Goal: Task Accomplishment & Management: Complete application form

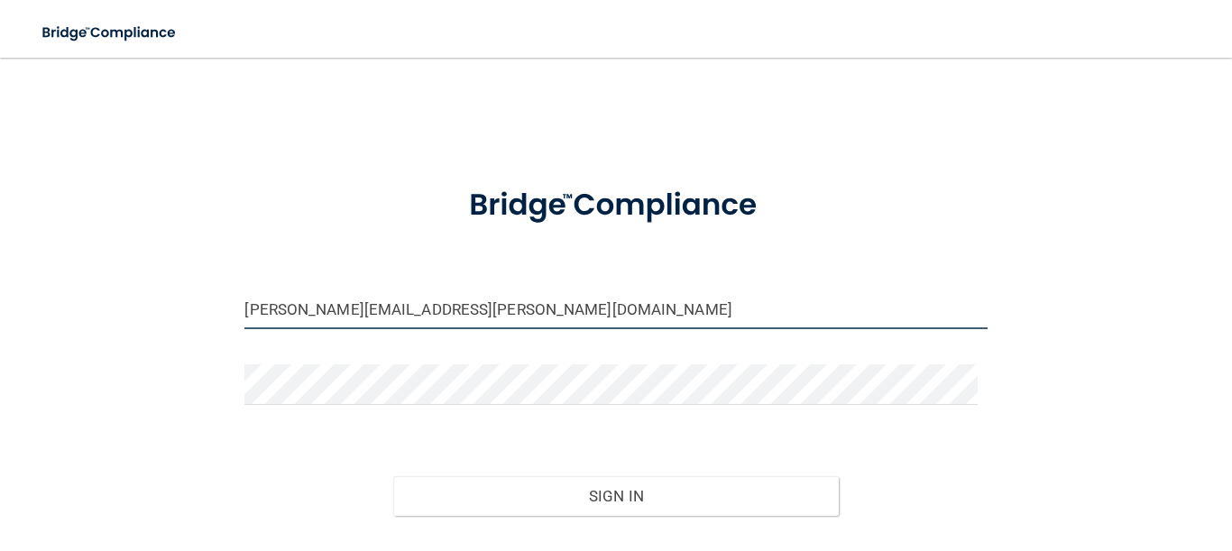
click at [419, 305] on input "[PERSON_NAME][EMAIL_ADDRESS][PERSON_NAME][DOMAIN_NAME]" at bounding box center [615, 309] width 742 height 41
click at [449, 310] on input "[PERSON_NAME][EMAIL_ADDRESS][PERSON_NAME][DOMAIN_NAME]" at bounding box center [615, 309] width 742 height 41
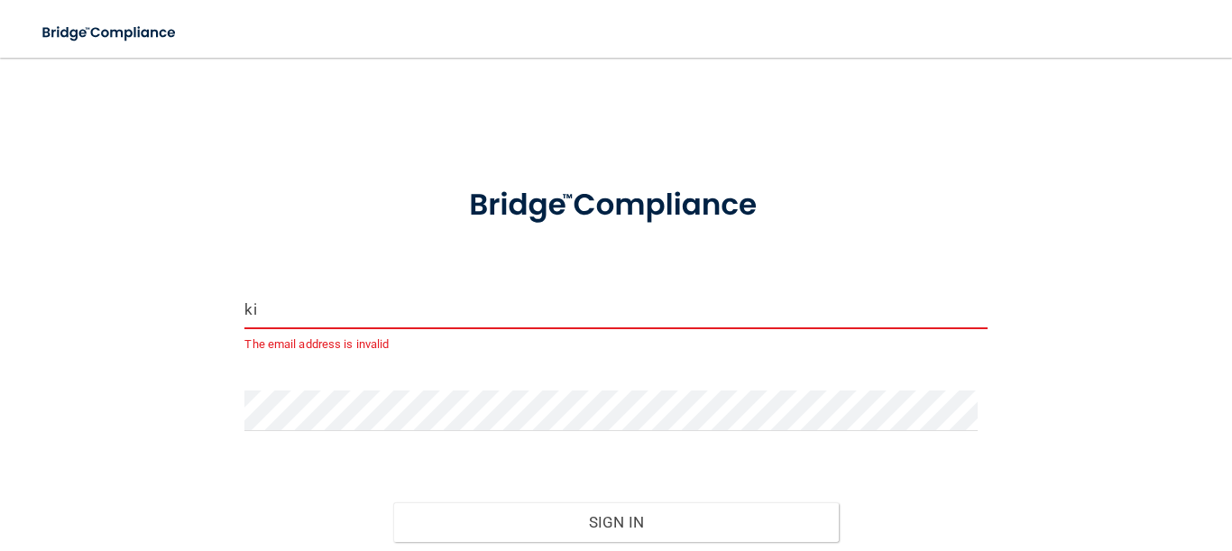
type input "k"
type input "j"
type input "o"
type input "[EMAIL_ADDRESS][DOMAIN_NAME]"
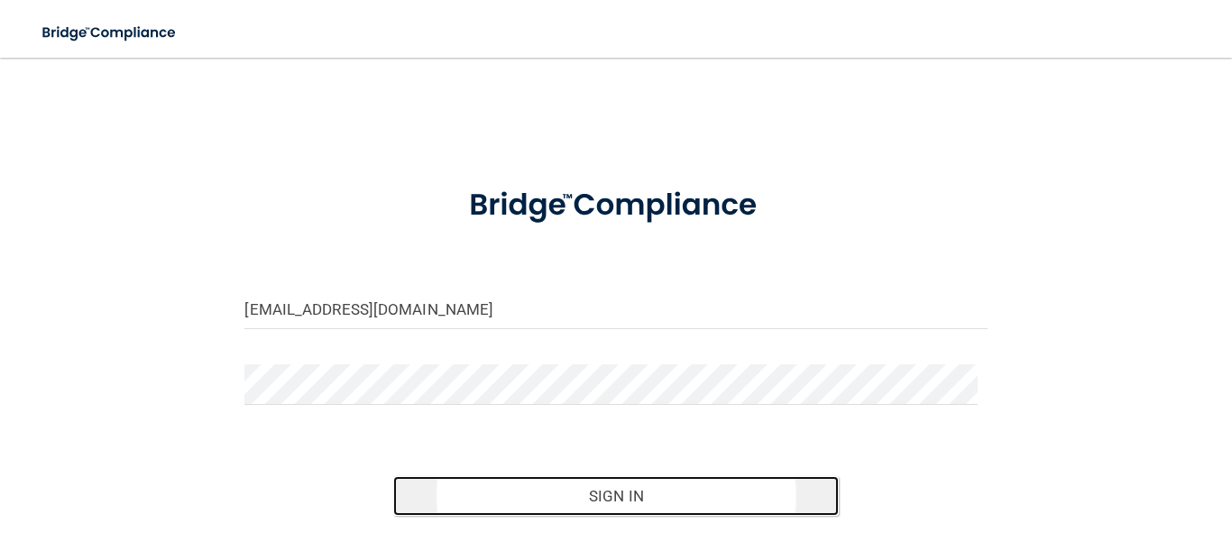
click at [548, 497] on button "Sign In" at bounding box center [616, 496] width 446 height 40
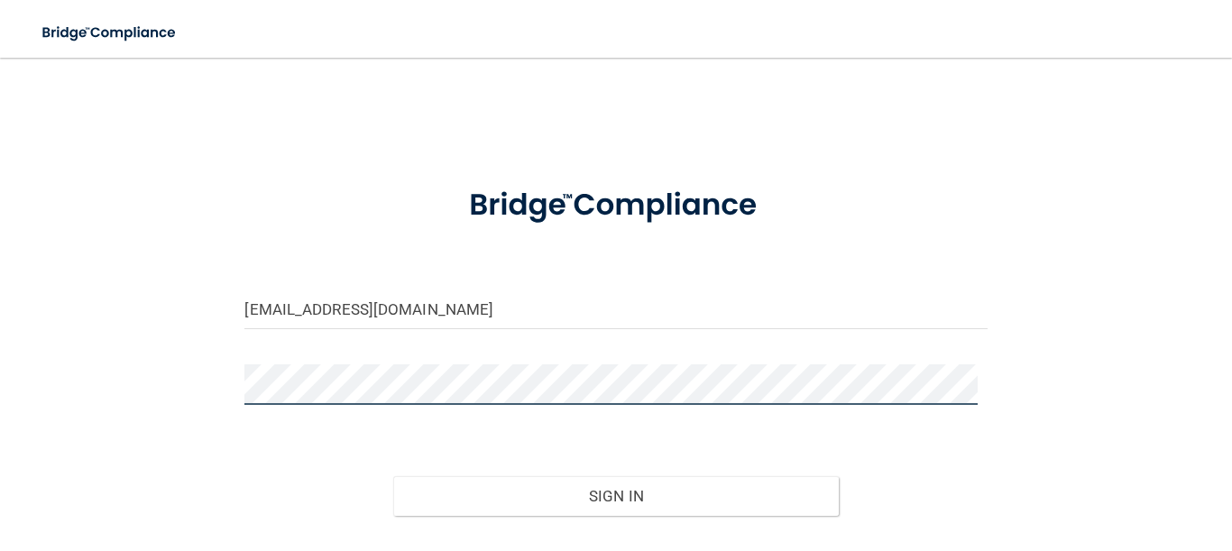
click at [506, 490] on button "Sign In" at bounding box center [616, 496] width 446 height 40
click at [508, 492] on button "Sign In" at bounding box center [616, 496] width 446 height 40
click at [393, 476] on button "Sign In" at bounding box center [616, 496] width 446 height 40
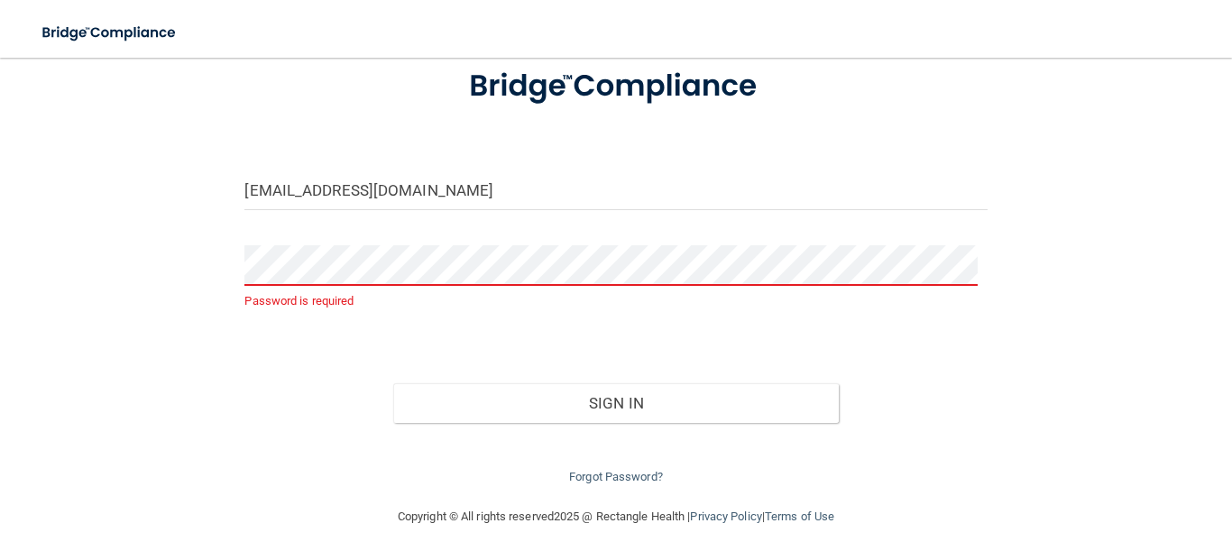
scroll to position [127, 0]
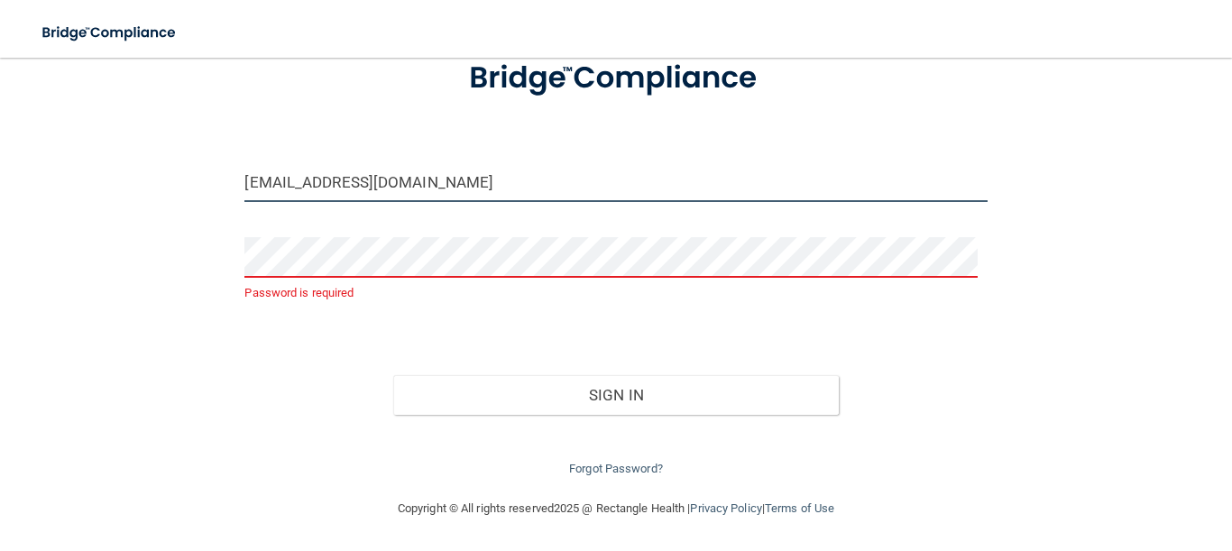
click at [677, 179] on input "[EMAIL_ADDRESS][DOMAIN_NAME]" at bounding box center [615, 181] width 742 height 41
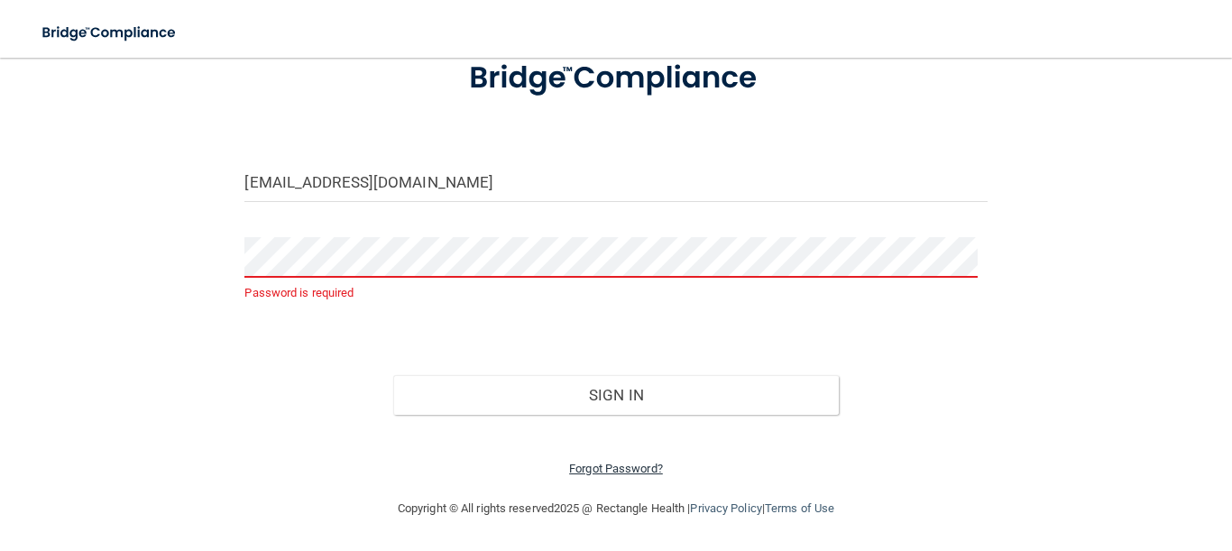
click at [589, 473] on link "Forgot Password?" at bounding box center [616, 469] width 94 height 14
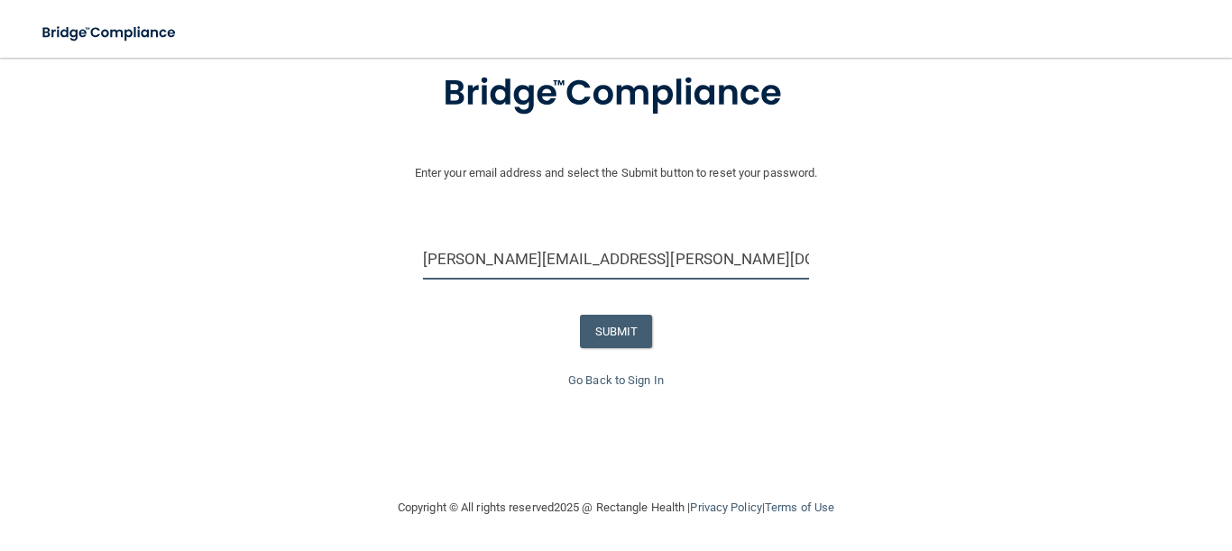
click at [638, 254] on input "[PERSON_NAME][EMAIL_ADDRESS][PERSON_NAME][DOMAIN_NAME]" at bounding box center [616, 259] width 387 height 41
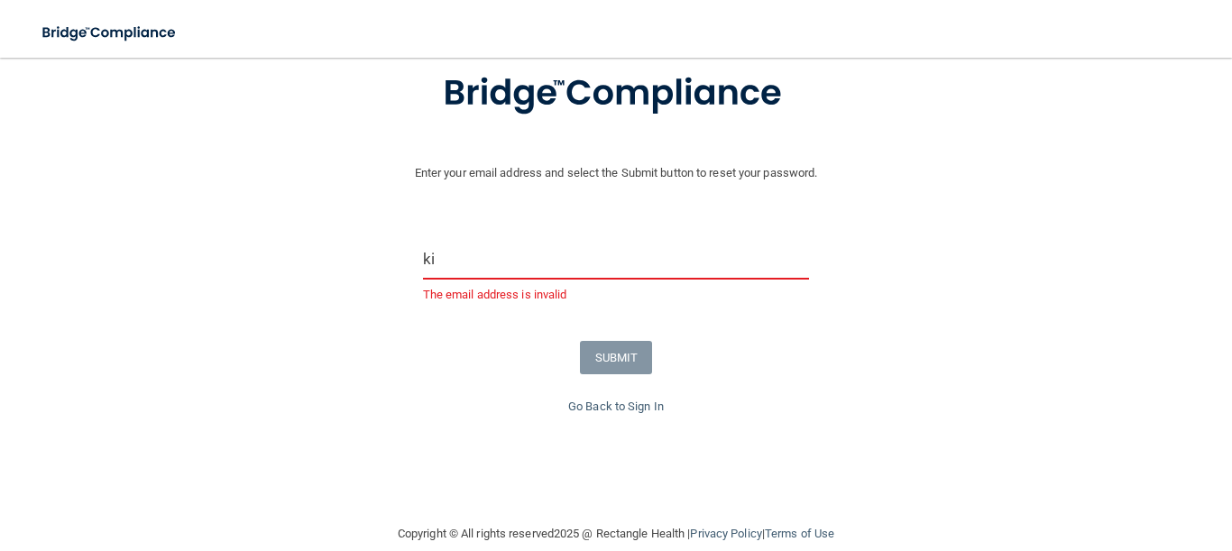
type input "k"
type input "o"
type input "[EMAIL_ADDRESS][DOMAIN_NAME]"
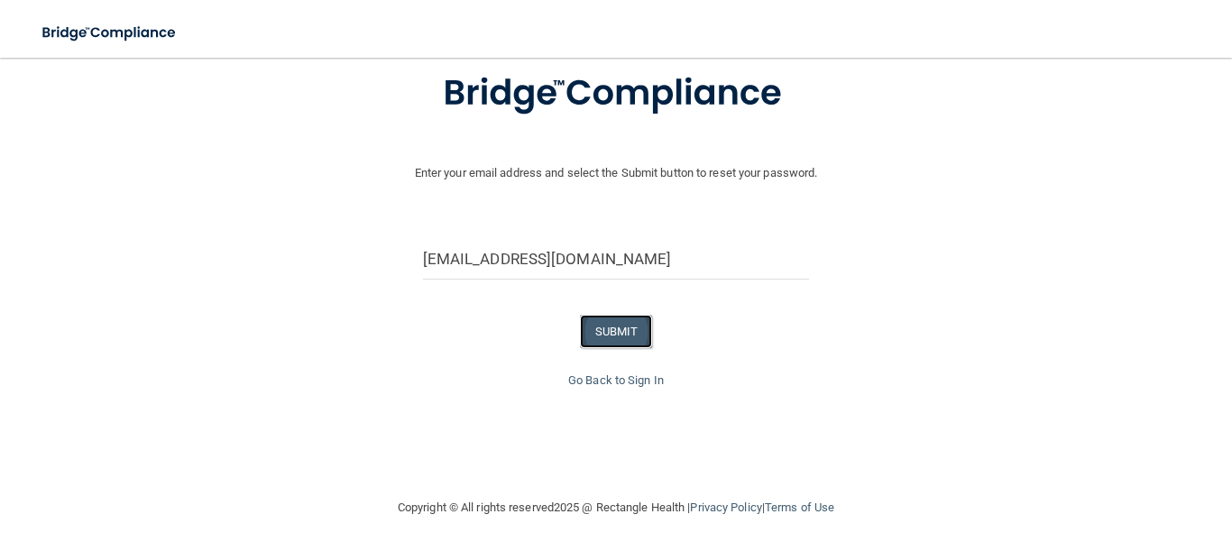
click at [606, 335] on button "SUBMIT" at bounding box center [616, 331] width 73 height 33
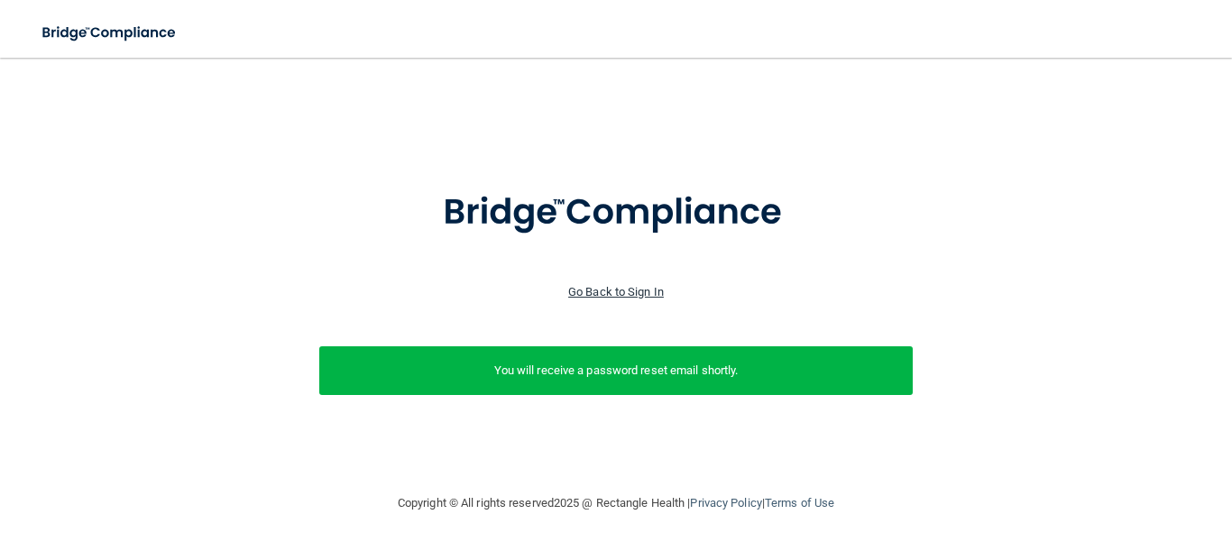
click at [626, 290] on link "Go Back to Sign In" at bounding box center [616, 292] width 96 height 14
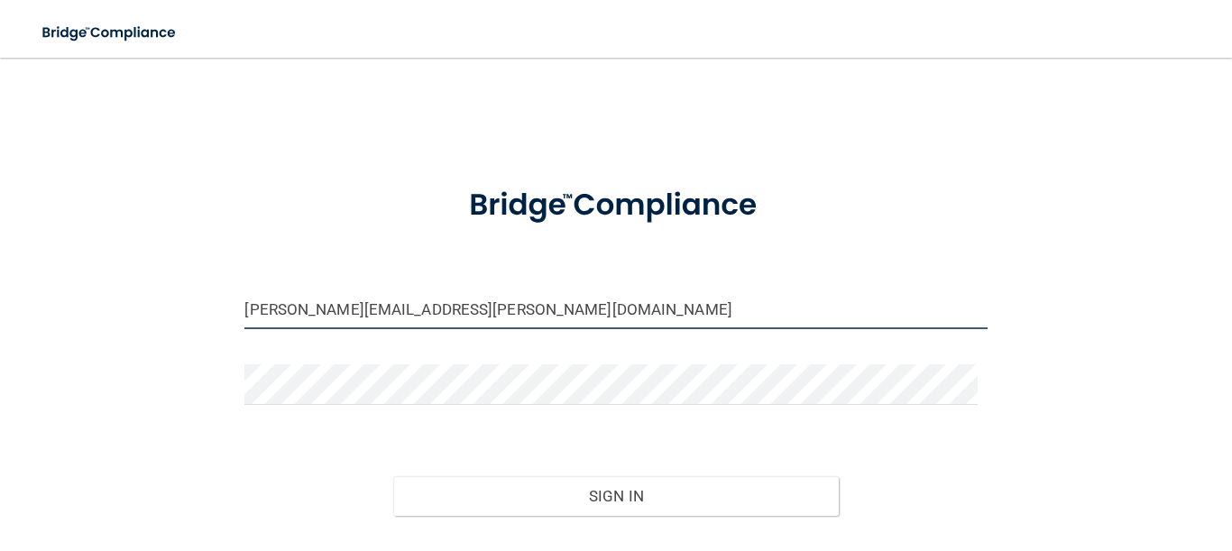
click at [485, 314] on input "[PERSON_NAME][EMAIL_ADDRESS][PERSON_NAME][DOMAIN_NAME]" at bounding box center [615, 309] width 742 height 41
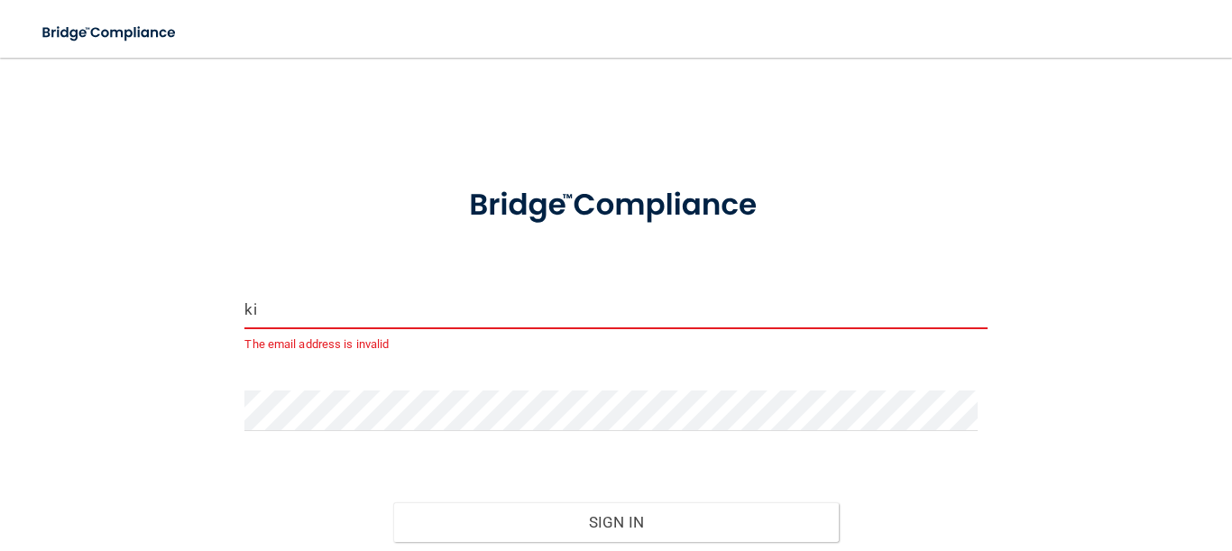
type input "k"
type input "[EMAIL_ADDRESS][DOMAIN_NAME]"
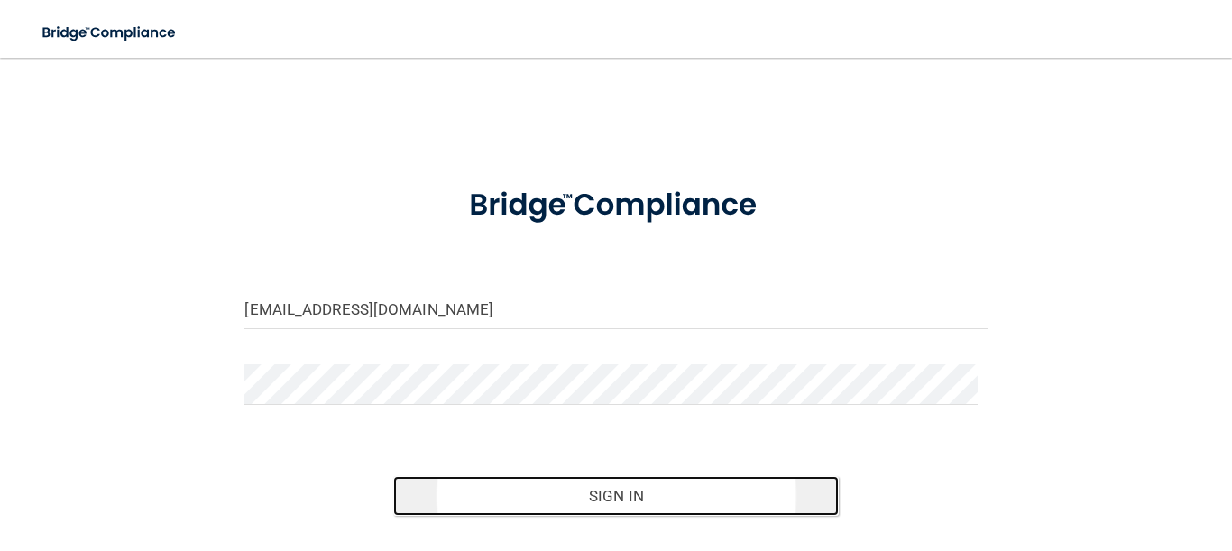
click at [518, 481] on button "Sign In" at bounding box center [616, 496] width 446 height 40
click at [498, 497] on button "Sign In" at bounding box center [616, 496] width 446 height 40
click at [539, 483] on button "Sign In" at bounding box center [616, 496] width 446 height 40
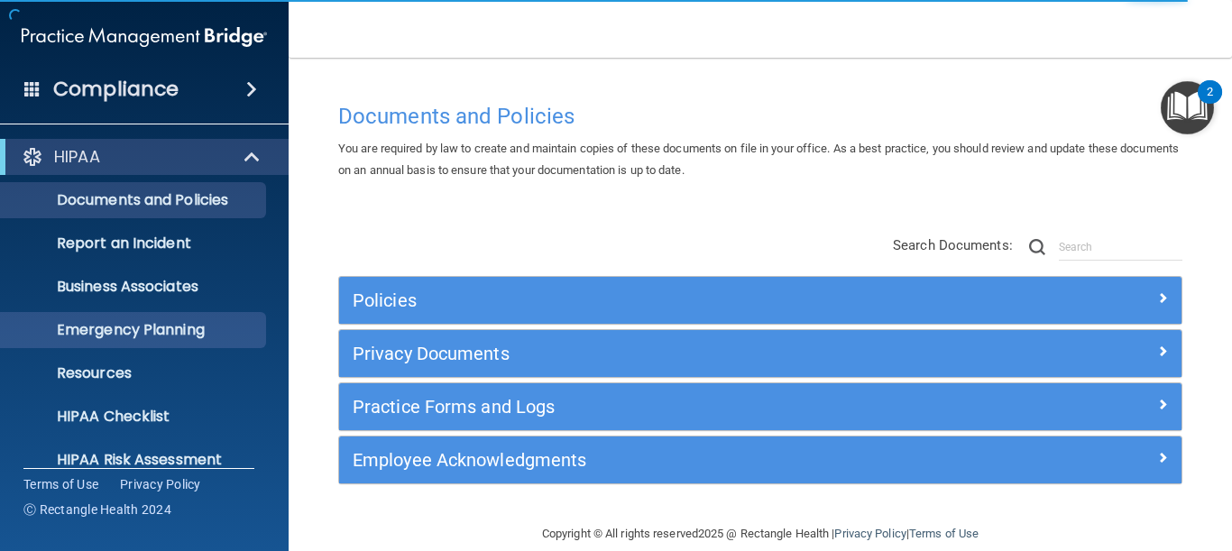
scroll to position [26, 0]
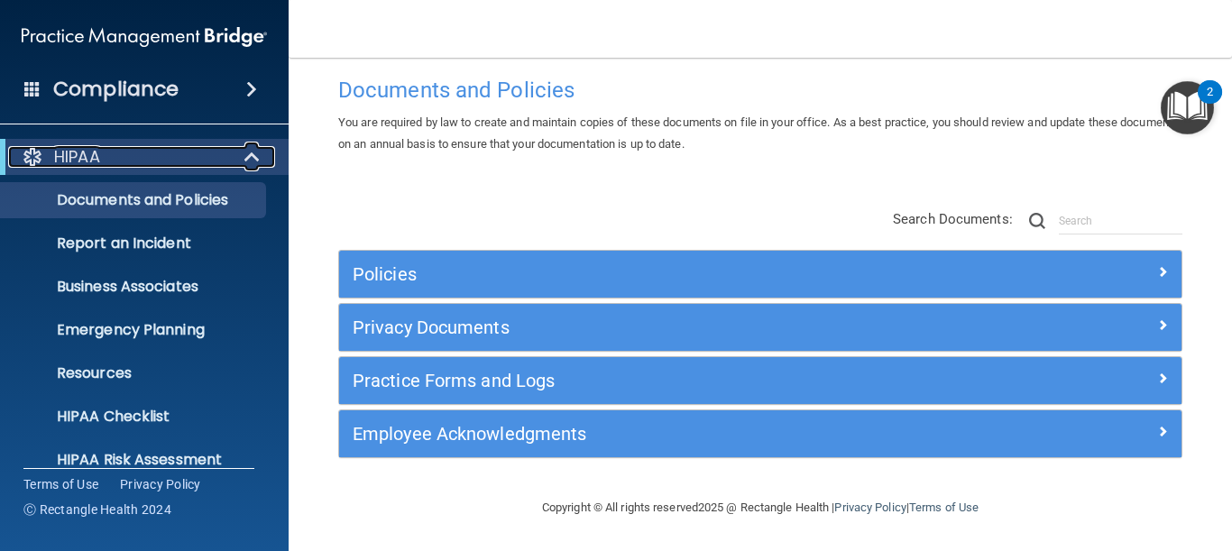
click at [199, 161] on div "HIPAA" at bounding box center [119, 157] width 223 height 22
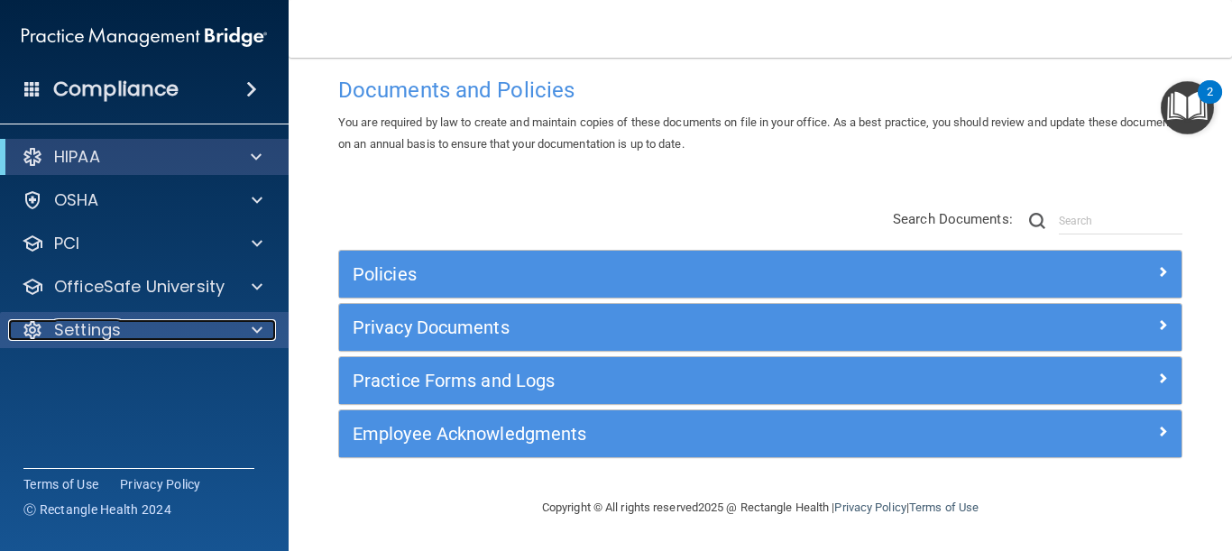
click at [104, 324] on p "Settings" at bounding box center [87, 330] width 67 height 22
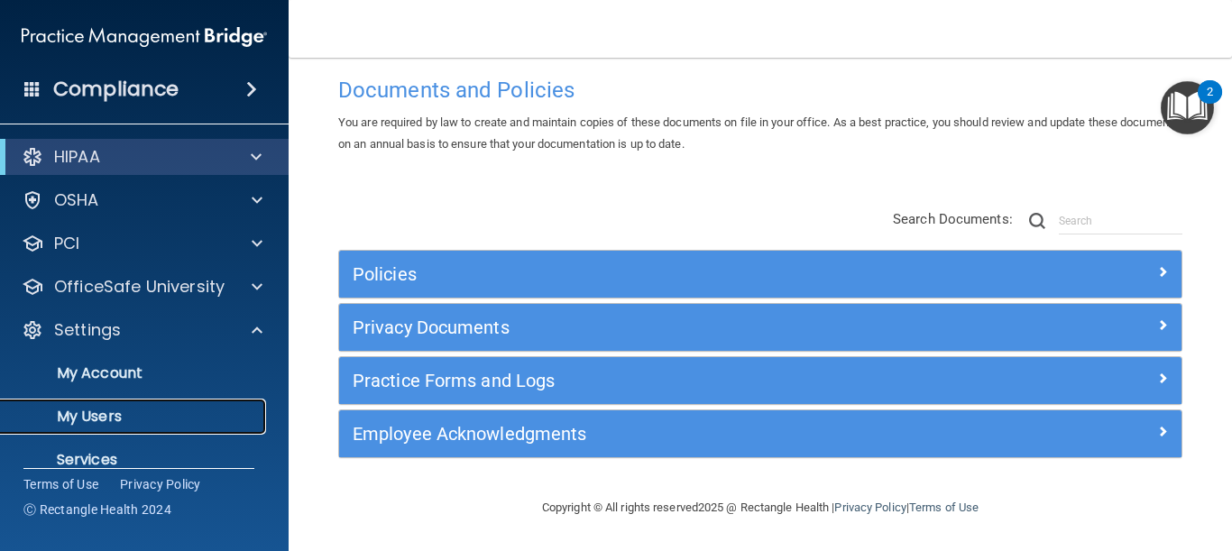
click at [95, 418] on p "My Users" at bounding box center [135, 417] width 246 height 18
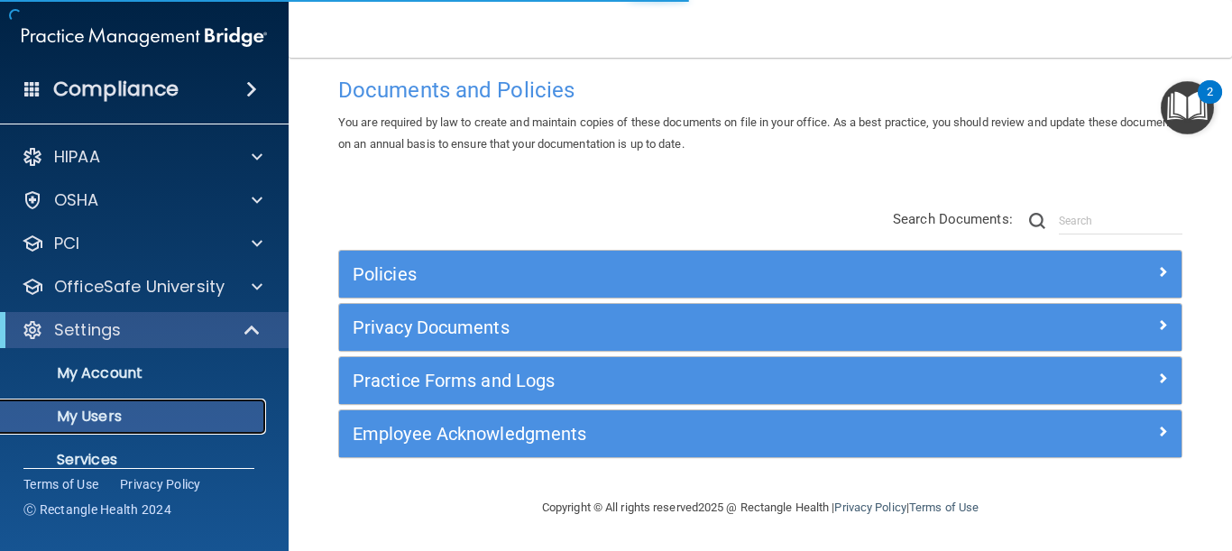
select select "20"
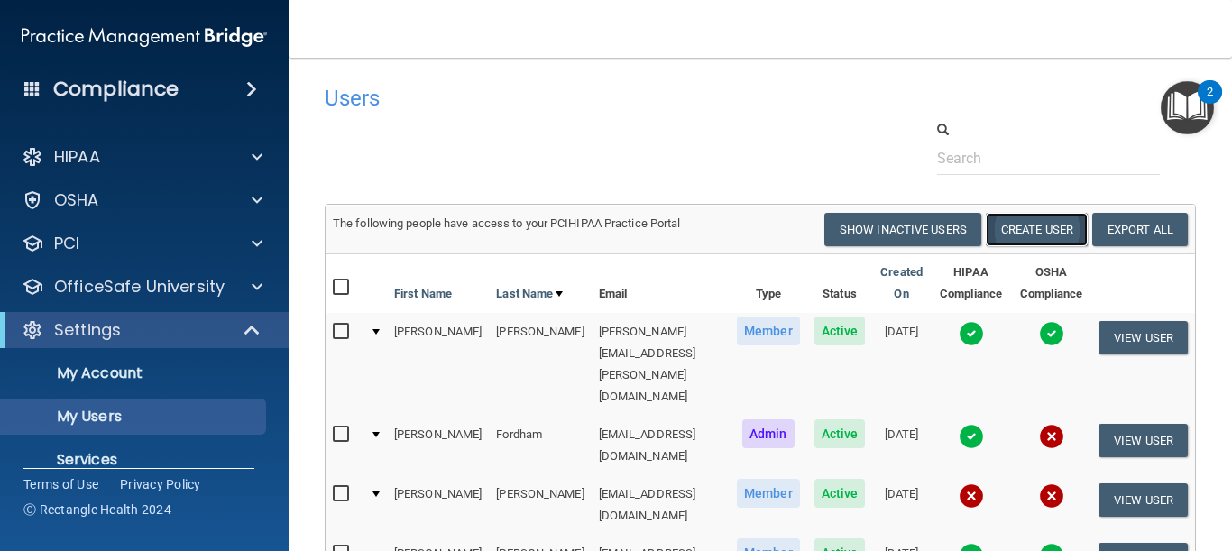
click at [1019, 233] on button "Create User" at bounding box center [1037, 229] width 102 height 33
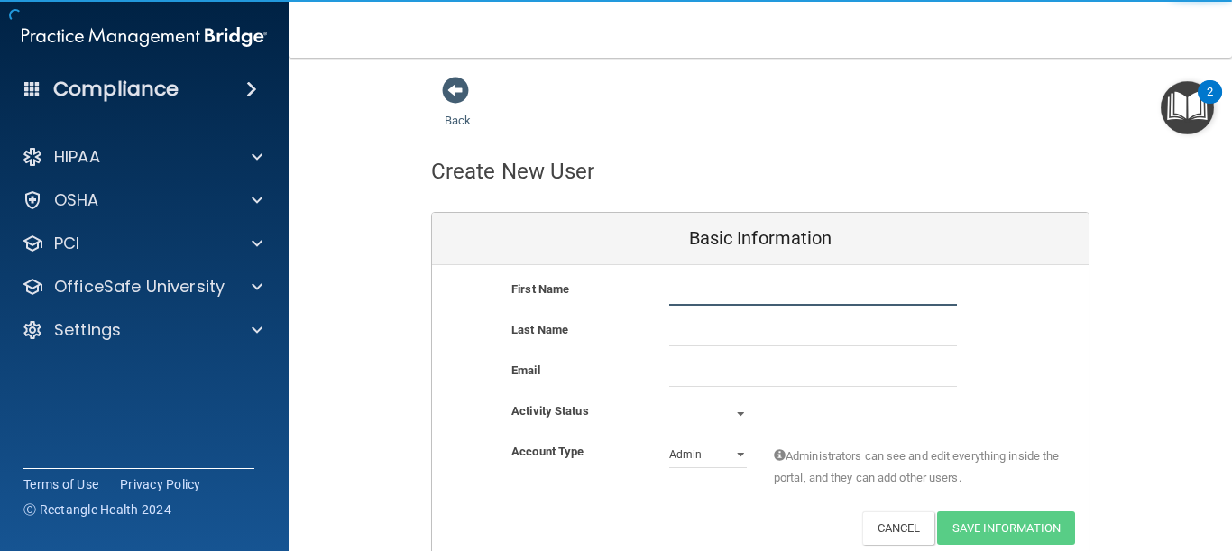
click at [706, 298] on input "text" at bounding box center [813, 292] width 288 height 27
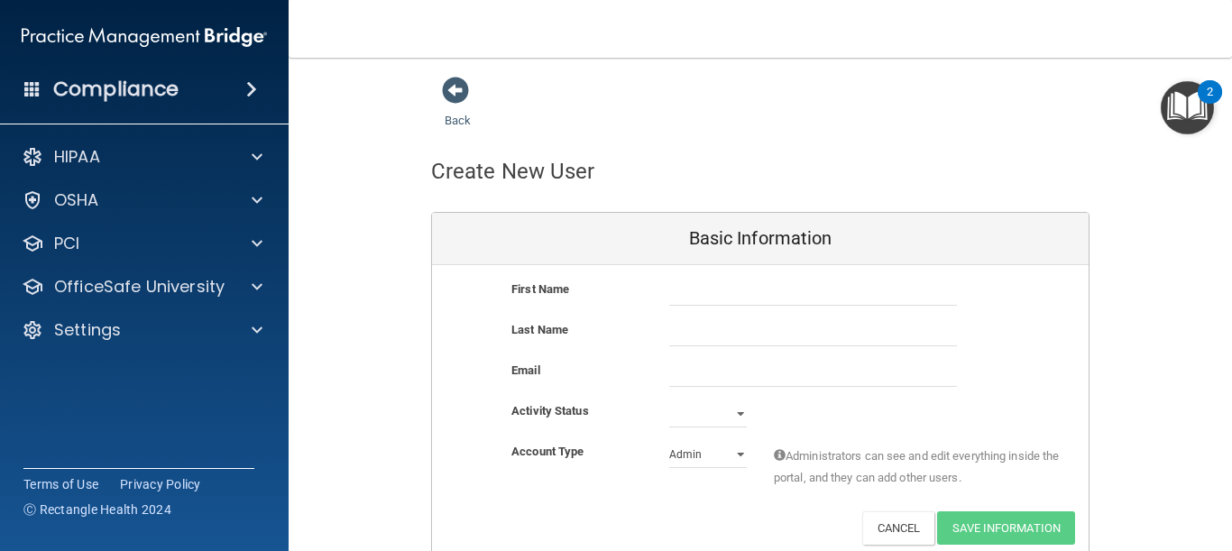
click at [841, 146] on div "Create New User Basic Information First Name Last Name Email Activity Status Ac…" at bounding box center [760, 345] width 658 height 427
click at [698, 457] on select "Admin Member" at bounding box center [708, 454] width 78 height 27
select select "practice_member"
click at [669, 441] on select "Admin Member" at bounding box center [708, 454] width 78 height 27
click at [749, 289] on input "text" at bounding box center [813, 292] width 288 height 27
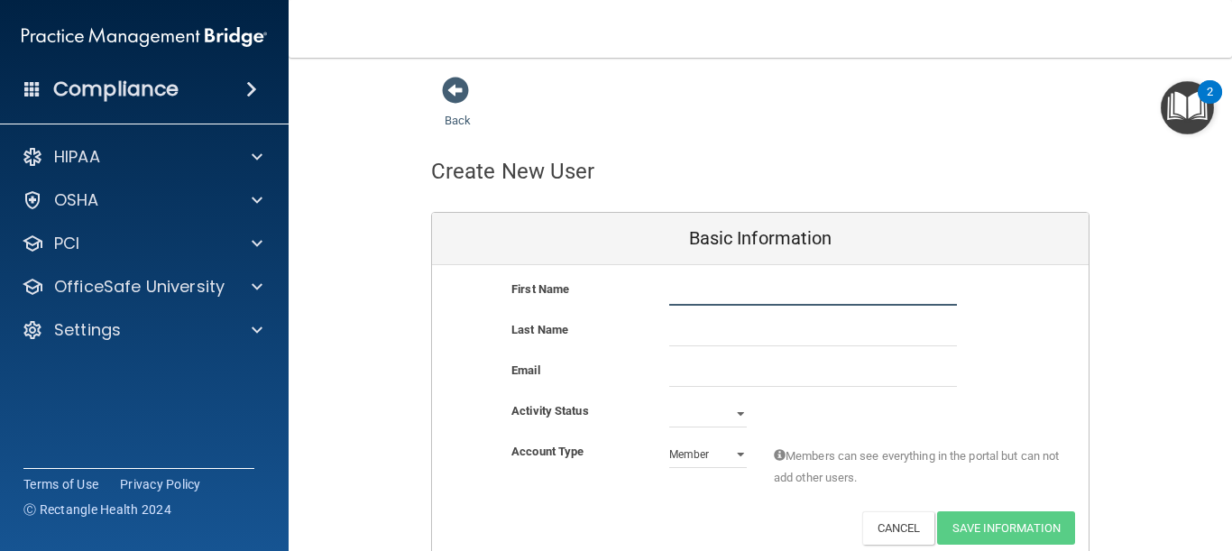
type input "S"
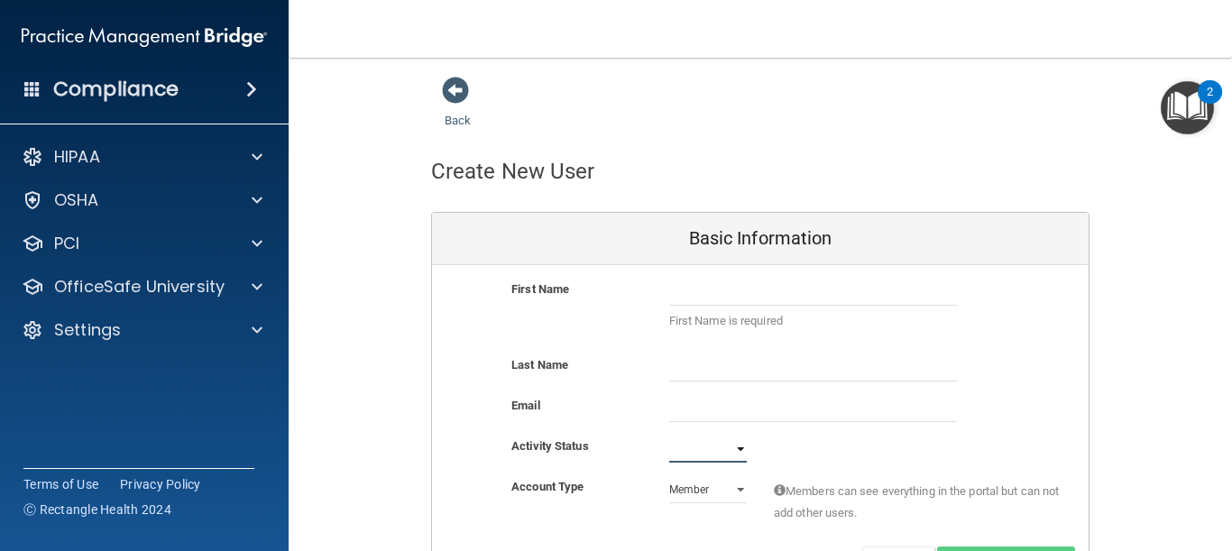
click at [704, 451] on select "Active Inactive" at bounding box center [708, 449] width 78 height 27
